Goal: Find specific page/section: Find specific page/section

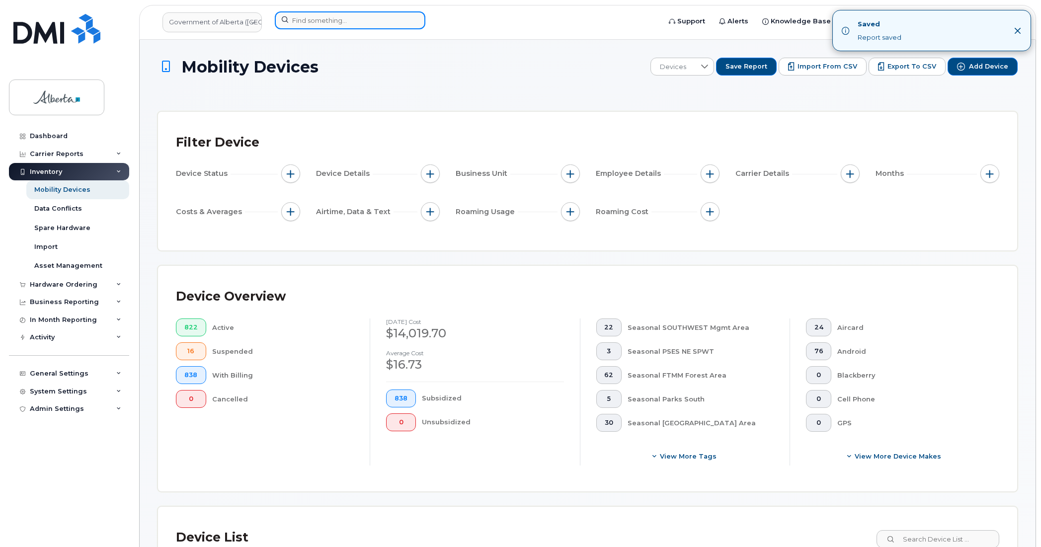
click at [304, 23] on input at bounding box center [350, 20] width 151 height 18
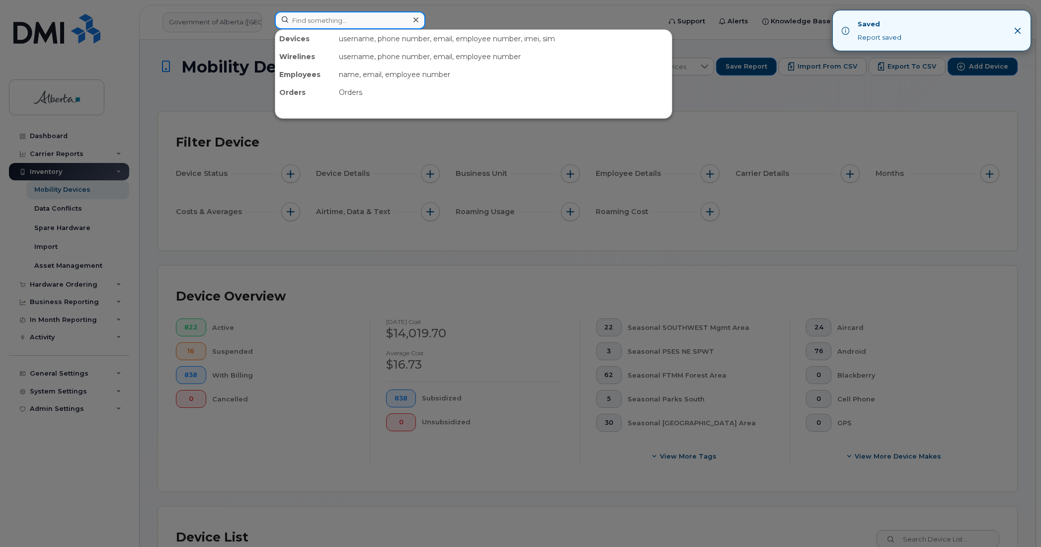
paste input "Darron Wrzosek"
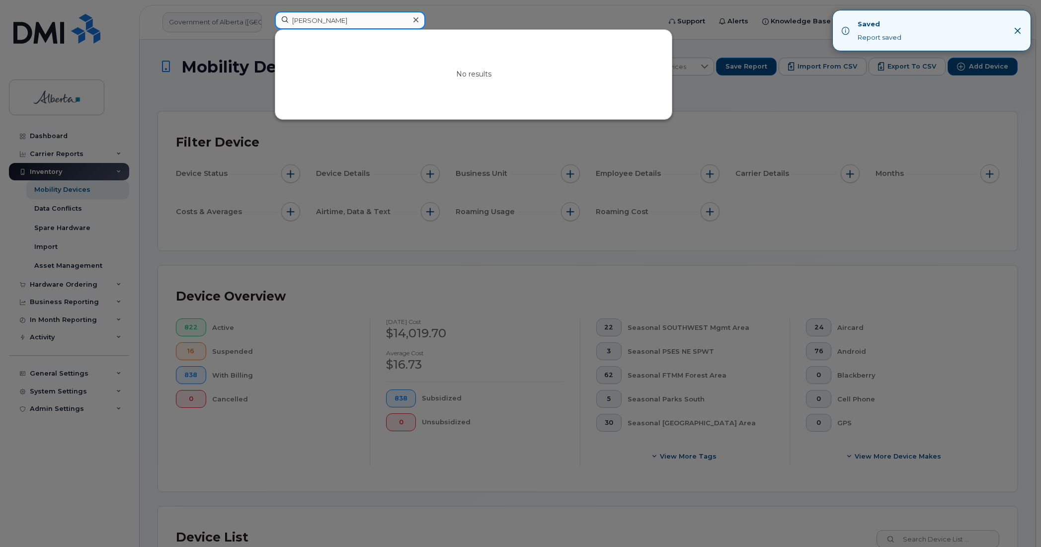
type input "Darron Wrzosek"
click at [366, 21] on input "Darron Wrzosek" at bounding box center [350, 20] width 151 height 18
click at [416, 20] on icon at bounding box center [415, 19] width 5 height 5
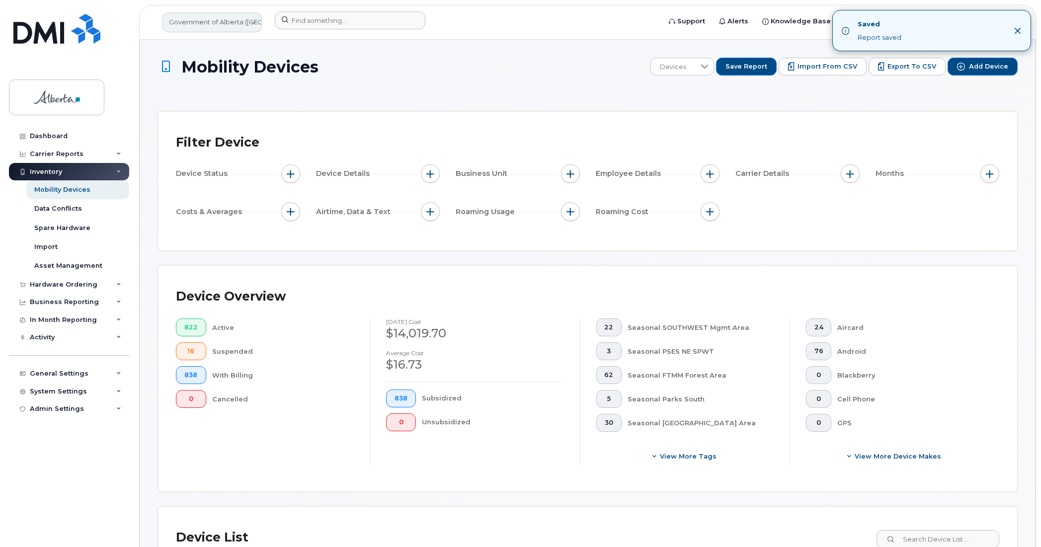
click at [214, 24] on link "Government of Alberta ([GEOGRAPHIC_DATA])" at bounding box center [212, 22] width 99 height 20
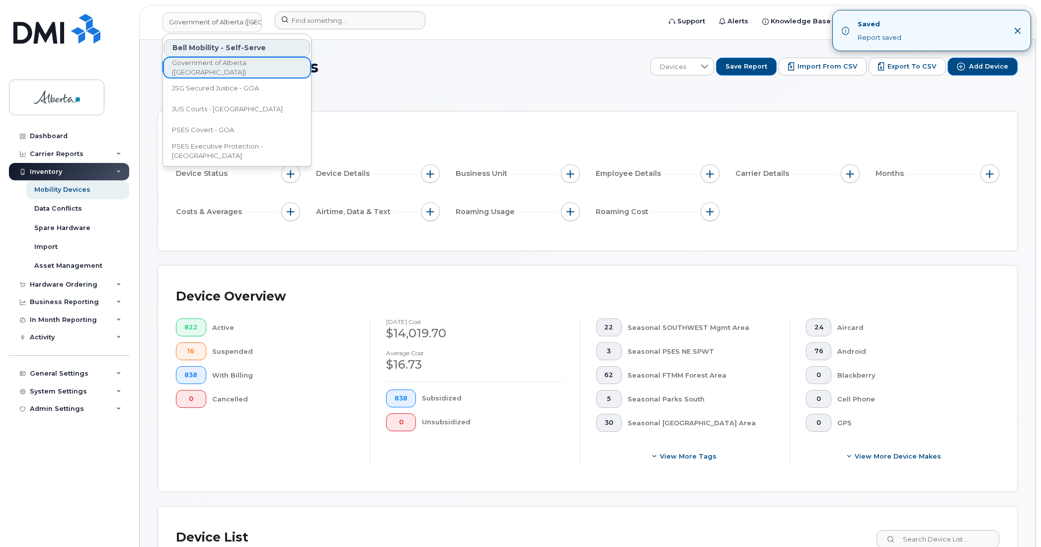
click at [13, 226] on div "Inventory Mobility Devices Data Conflicts Spare Hardware Import Asset Management" at bounding box center [70, 219] width 123 height 113
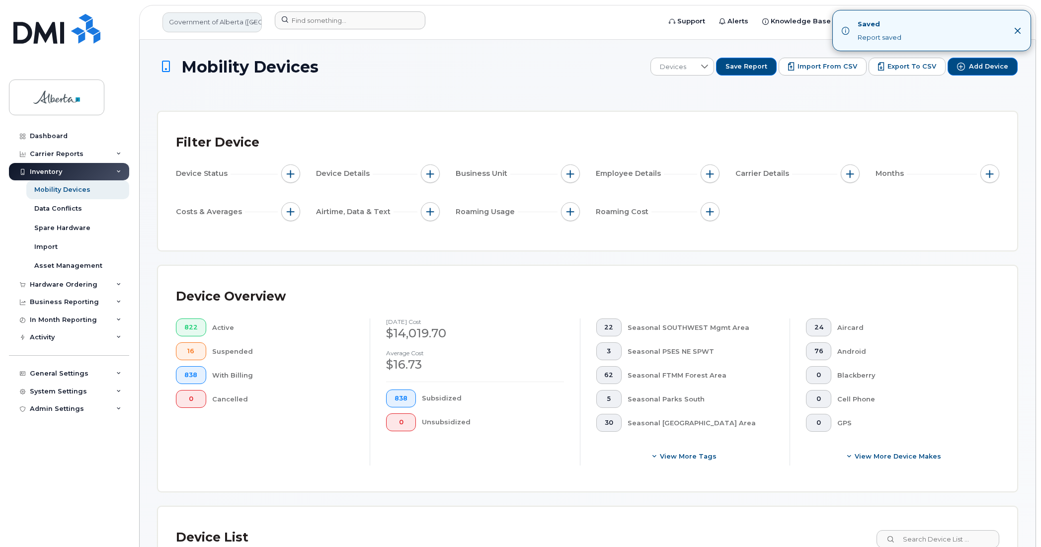
click at [224, 18] on link "Government of Alberta ([GEOGRAPHIC_DATA])" at bounding box center [212, 22] width 99 height 20
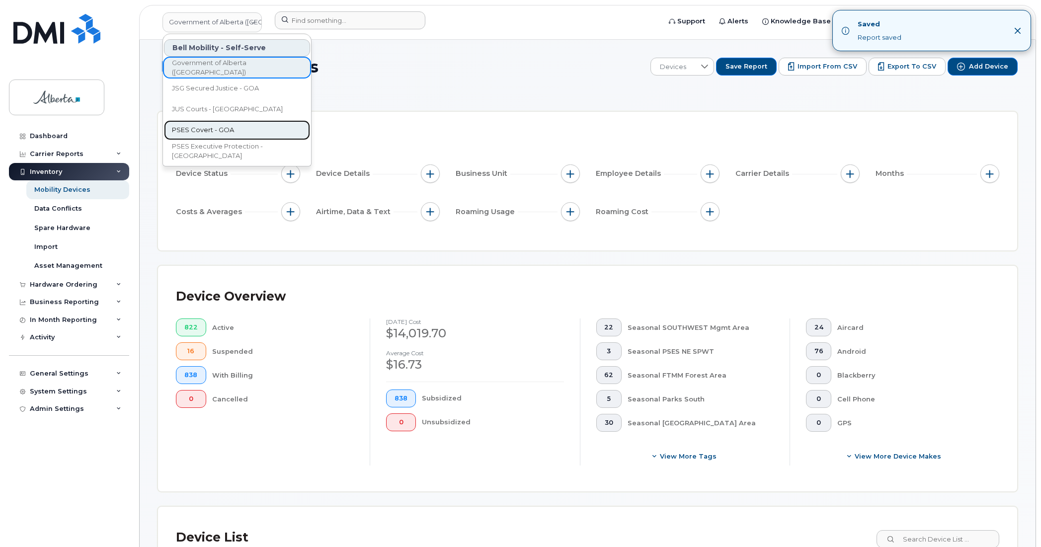
click at [208, 130] on span "PSES Covert - GOA" at bounding box center [203, 130] width 62 height 10
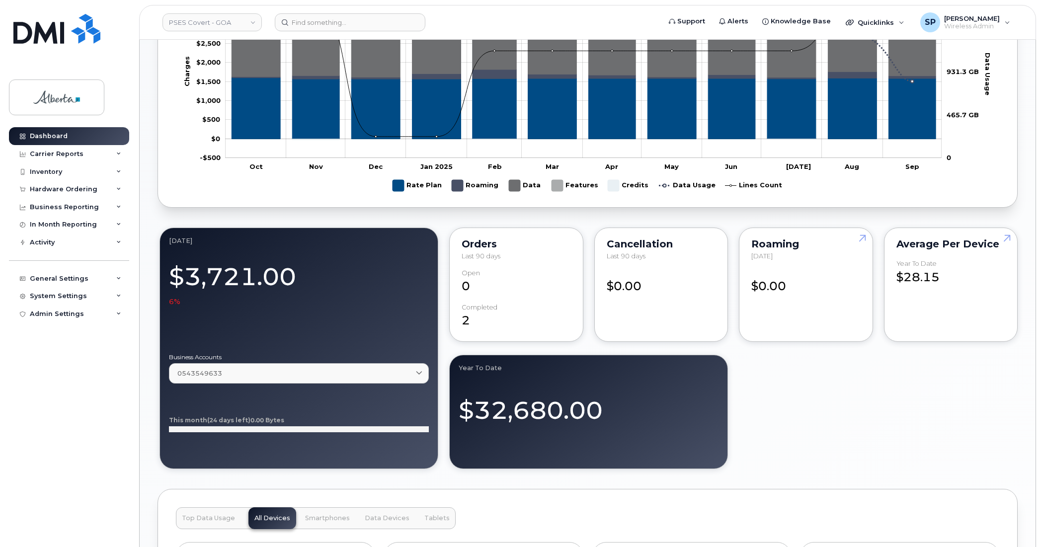
scroll to position [597, 0]
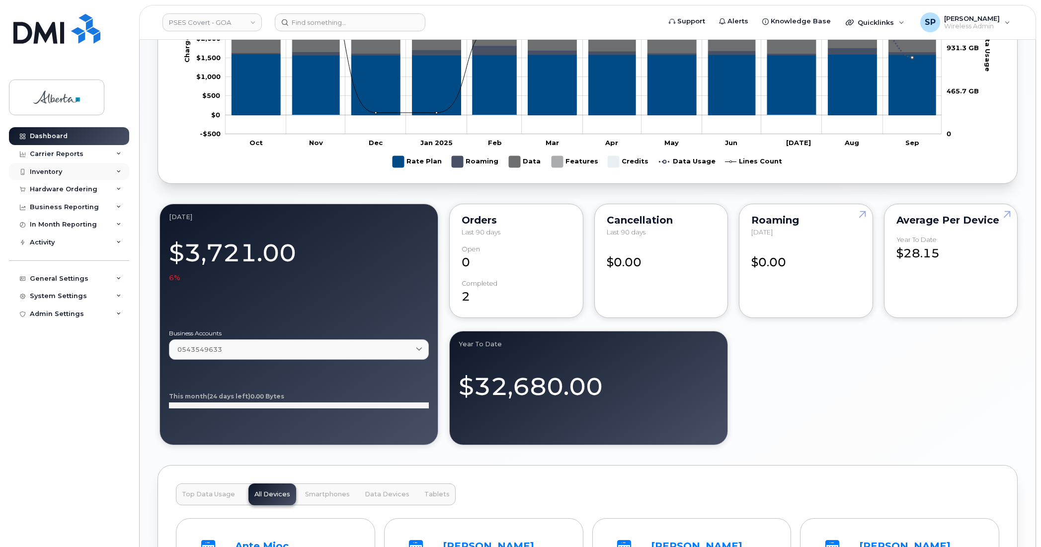
click at [50, 174] on div "Inventory" at bounding box center [46, 172] width 32 height 8
click at [47, 189] on div "Hardware Ordering" at bounding box center [64, 189] width 68 height 8
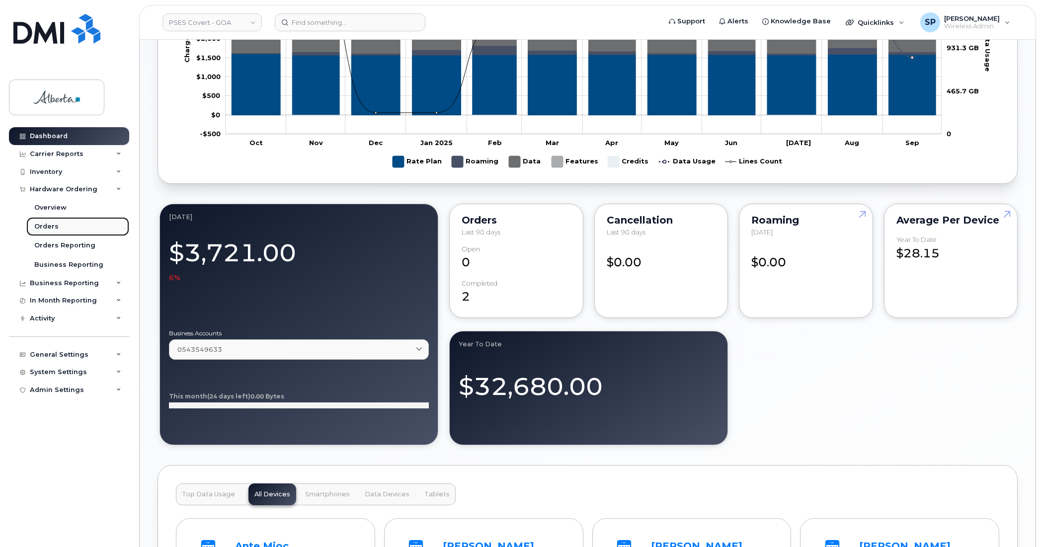
click at [48, 226] on div "Orders" at bounding box center [46, 226] width 24 height 9
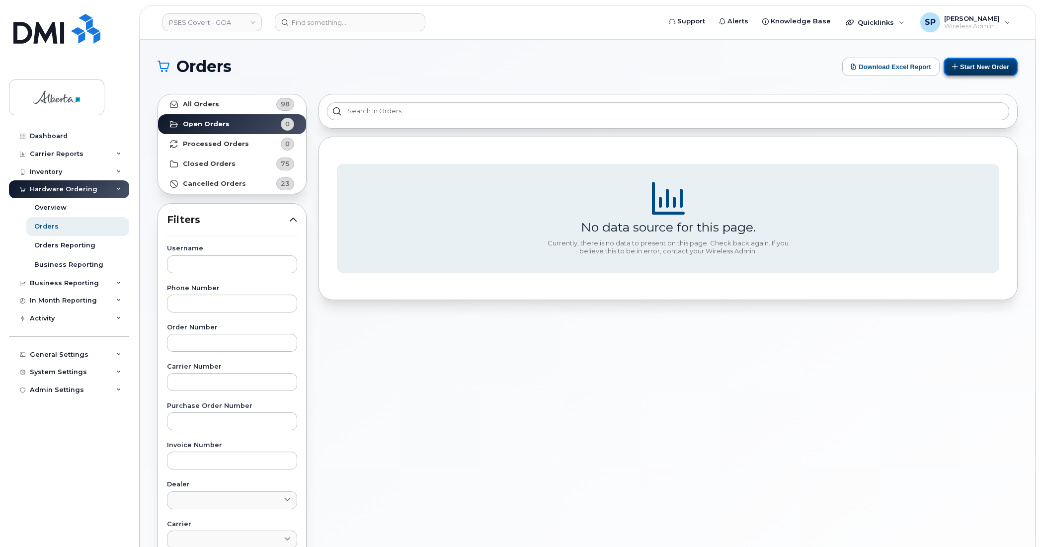
click at [967, 66] on button "Start New Order" at bounding box center [981, 67] width 74 height 18
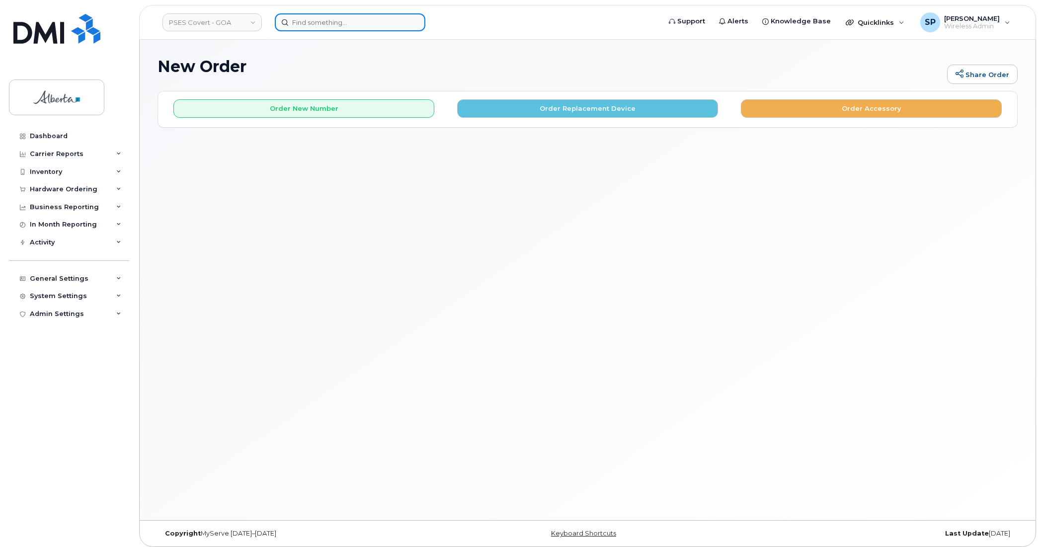
click at [325, 21] on input at bounding box center [350, 22] width 151 height 18
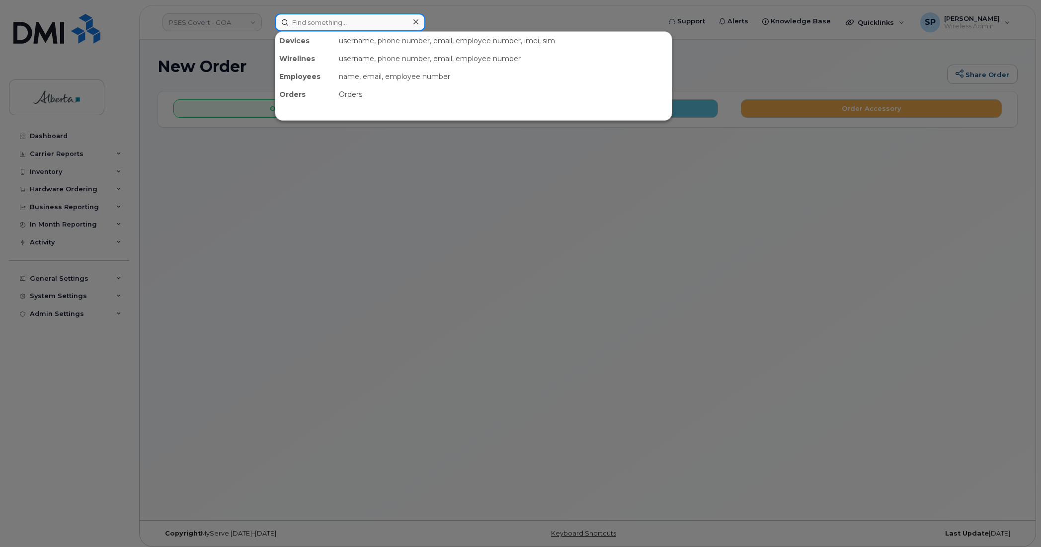
paste input "4034788971"
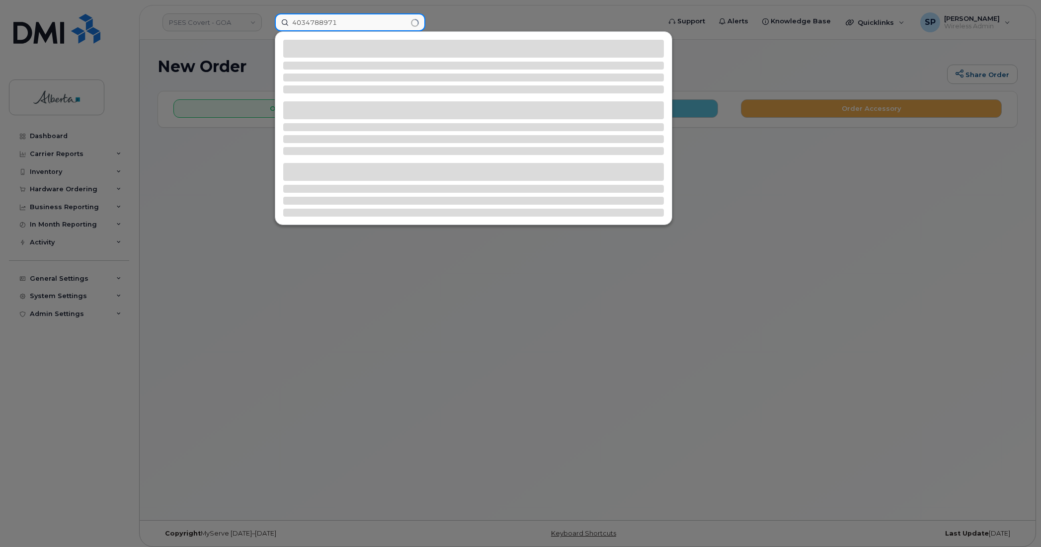
type input "4034788971"
click at [331, 44] on div at bounding box center [473, 49] width 381 height 18
click at [342, 20] on input "4034788971" at bounding box center [350, 22] width 151 height 18
click at [338, 19] on input "4034788971" at bounding box center [350, 22] width 151 height 18
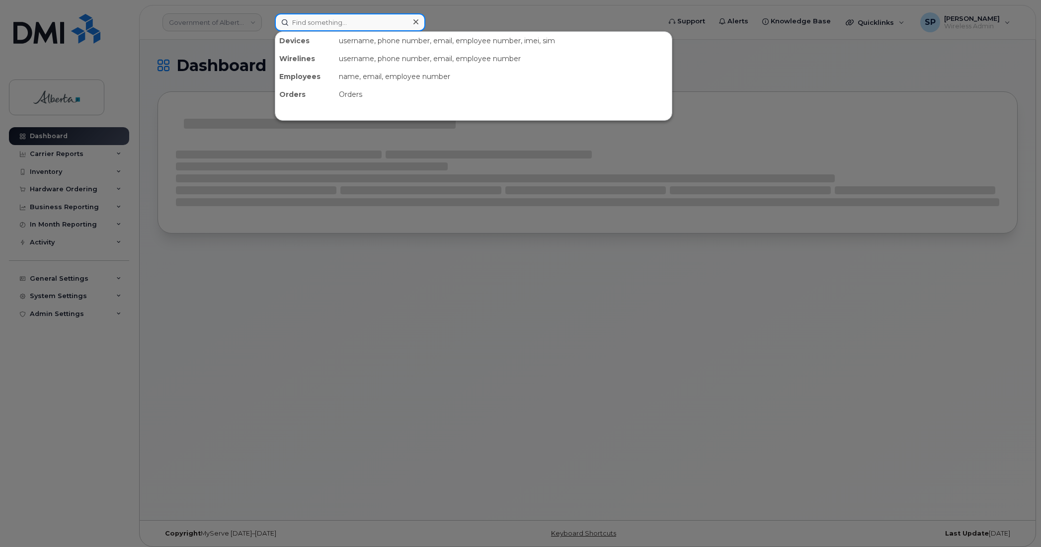
click at [333, 22] on input at bounding box center [350, 22] width 151 height 18
type input "v"
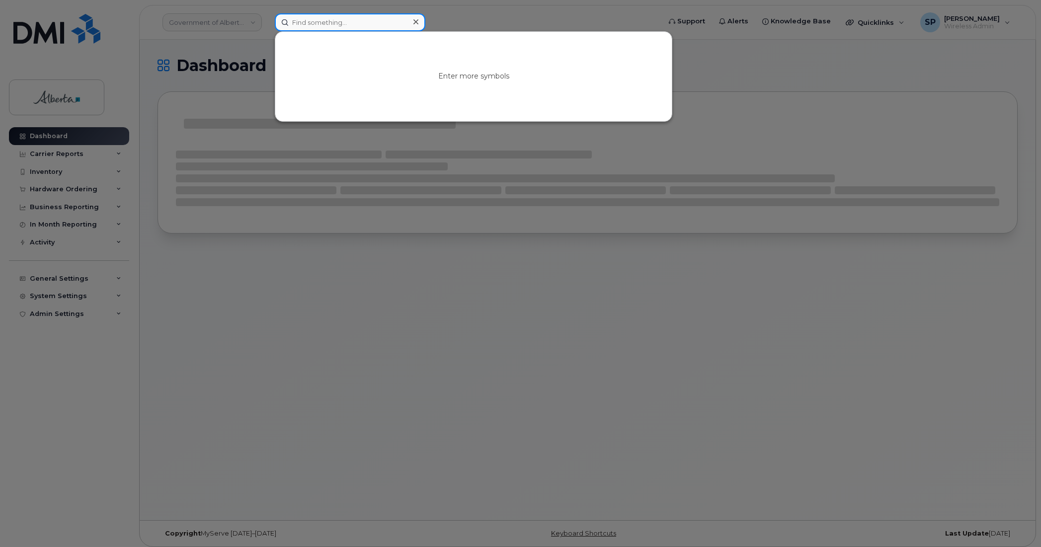
paste input "4034788971"
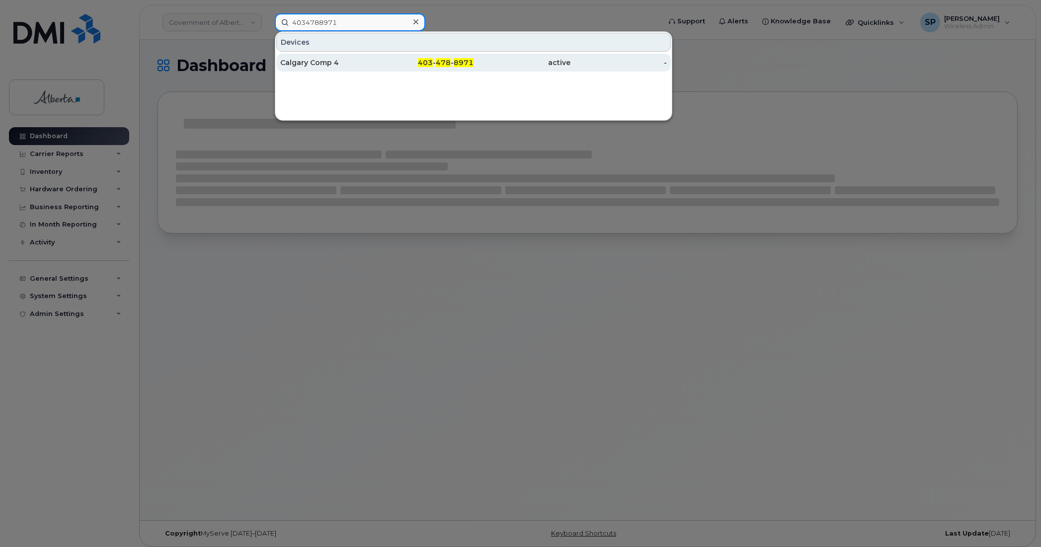
type input "4034788971"
click at [325, 64] on div "Calgary Comp 4" at bounding box center [328, 63] width 97 height 10
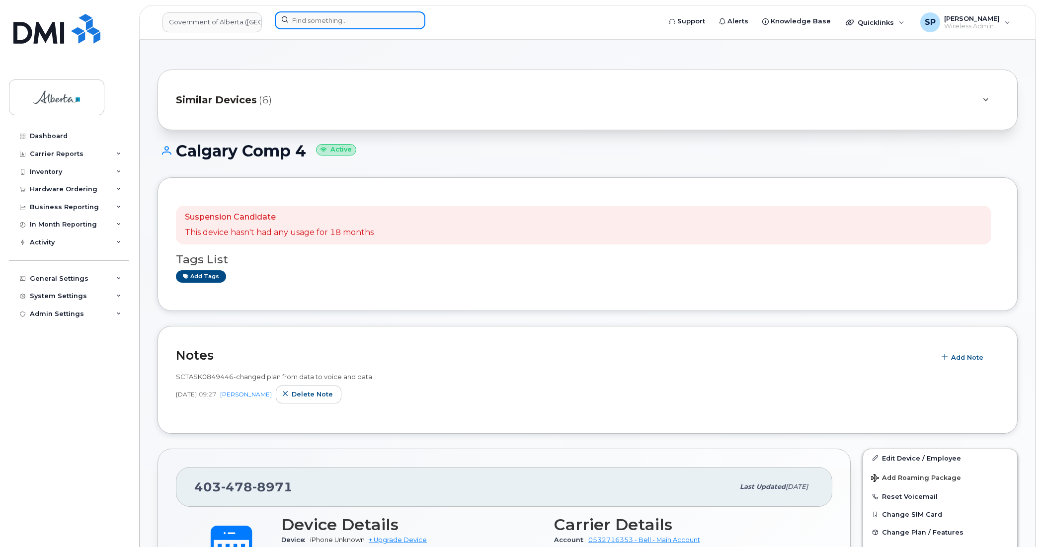
click at [375, 19] on input at bounding box center [350, 20] width 151 height 18
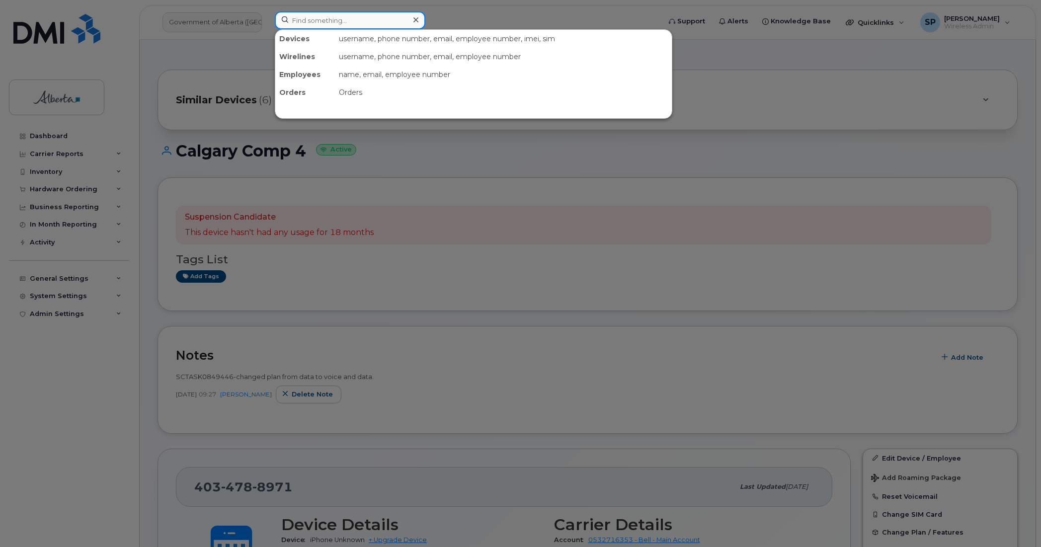
paste input "7802649671"
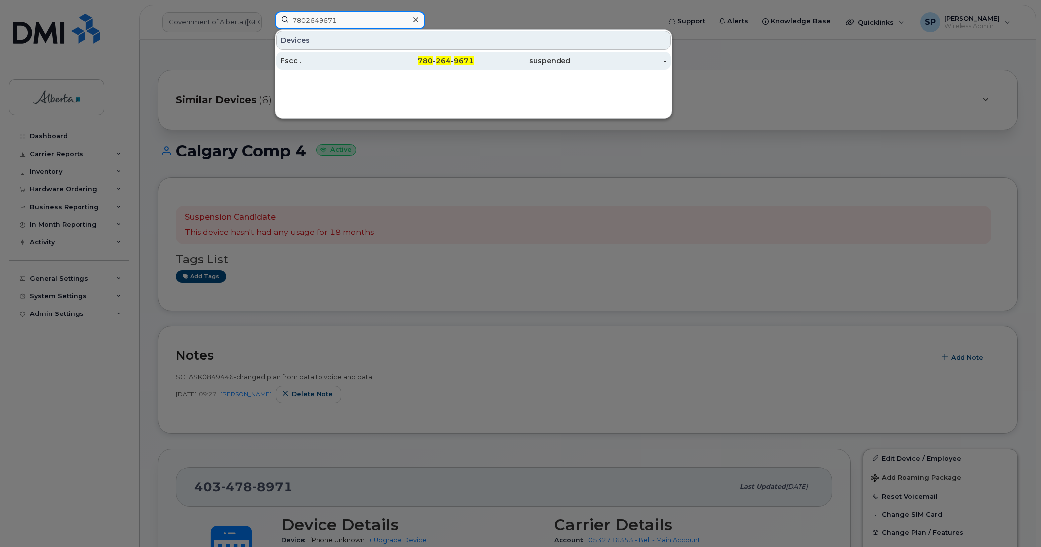
type input "7802649671"
click at [294, 63] on div "Fscc ." at bounding box center [328, 61] width 97 height 10
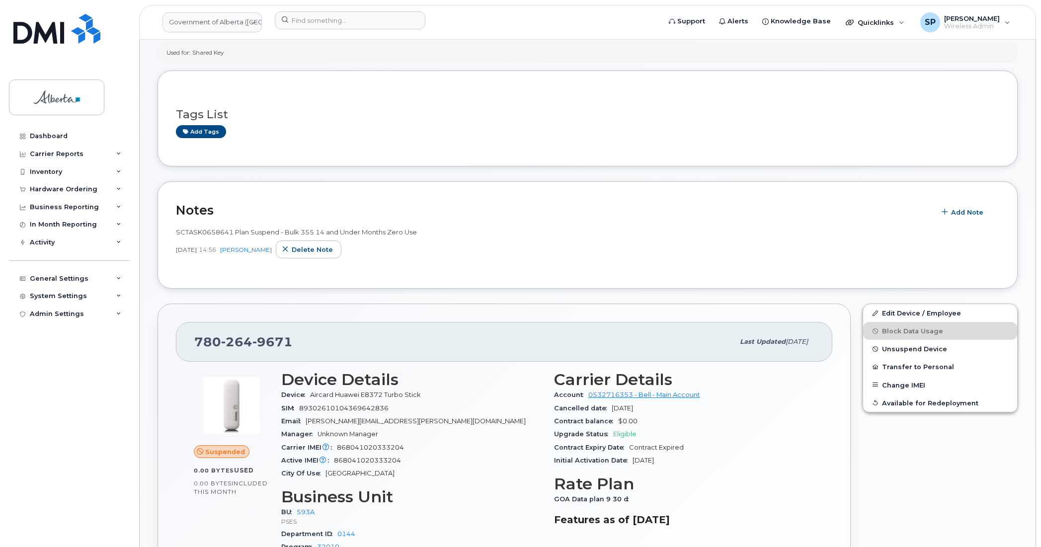
scroll to position [190, 0]
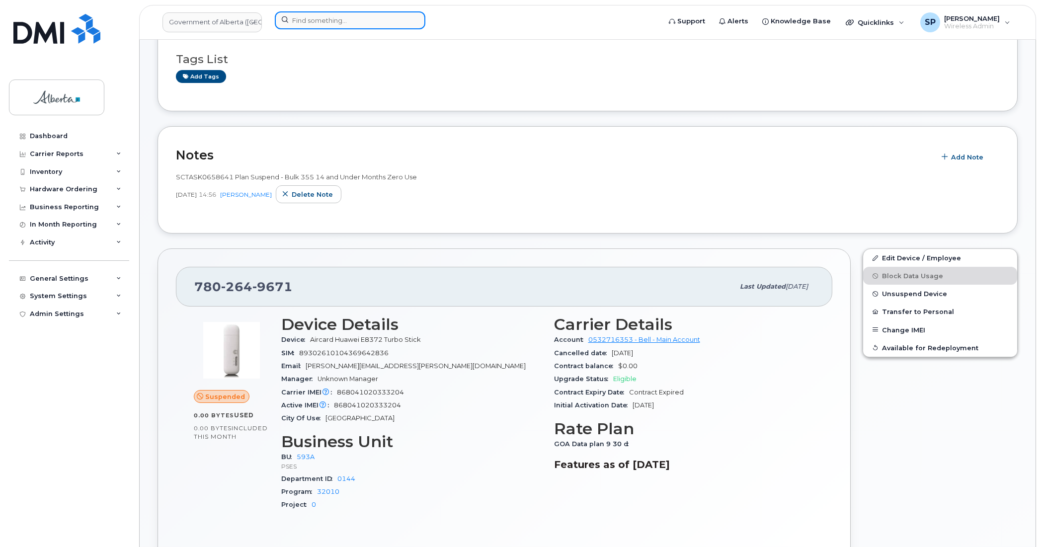
click at [342, 23] on input at bounding box center [350, 20] width 151 height 18
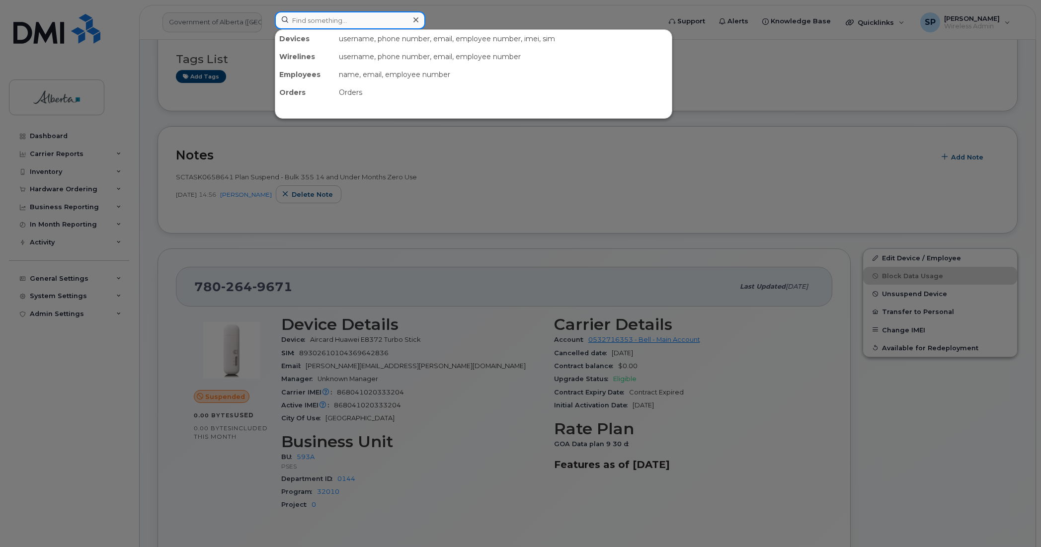
paste input "4034634738"
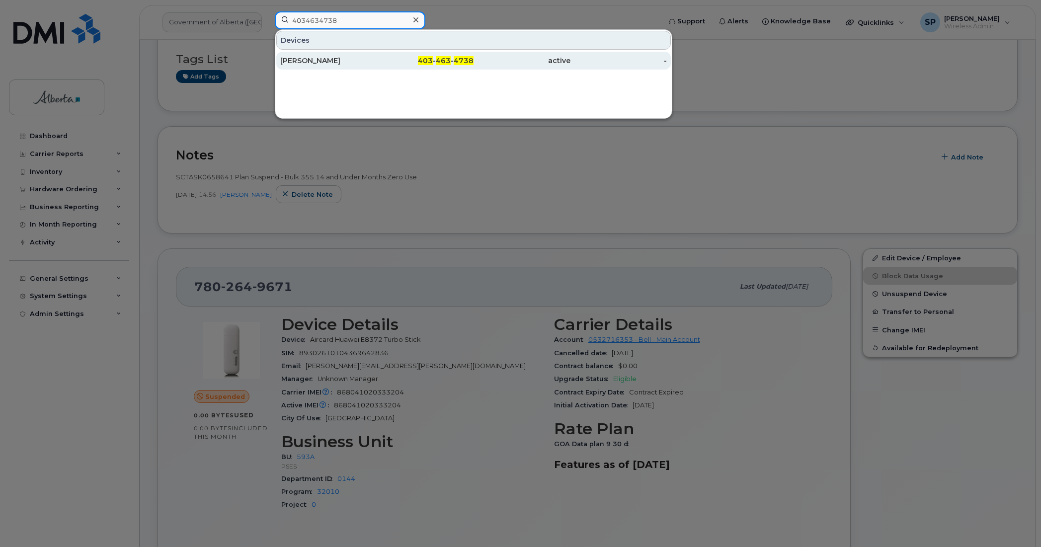
type input "4034634738"
click at [299, 65] on div "[PERSON_NAME]" at bounding box center [328, 61] width 97 height 10
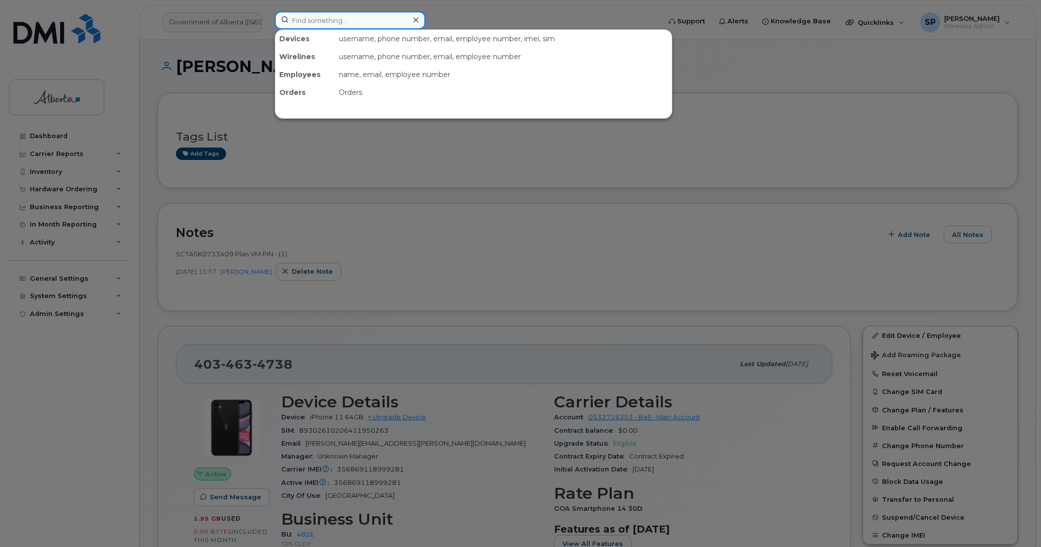
click at [308, 20] on input at bounding box center [350, 20] width 151 height 18
paste input "[PERSON_NAME].Xu"
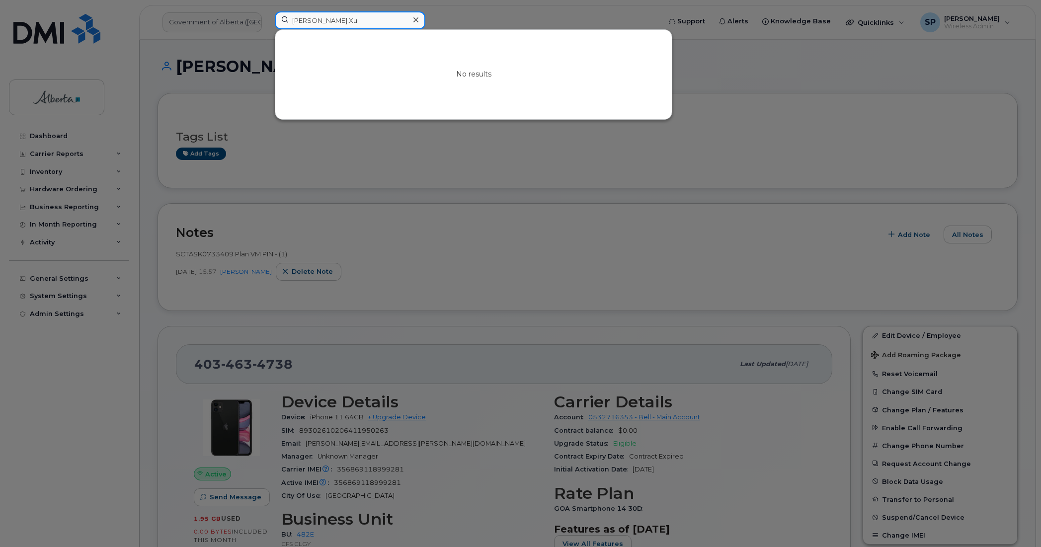
click at [306, 21] on input "[PERSON_NAME].Xu" at bounding box center [350, 20] width 151 height 18
type input "[PERSON_NAME]"
